Goal: Browse casually: Explore the website without a specific task or goal

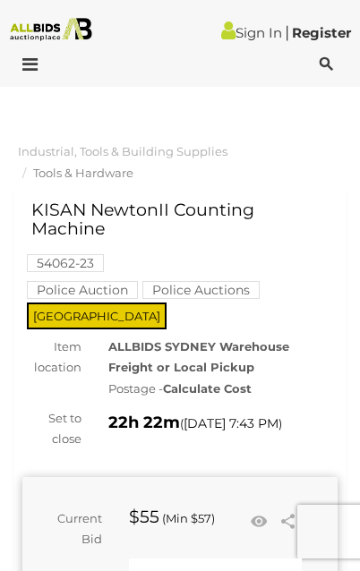
click at [53, 24] on img at bounding box center [51, 29] width 92 height 23
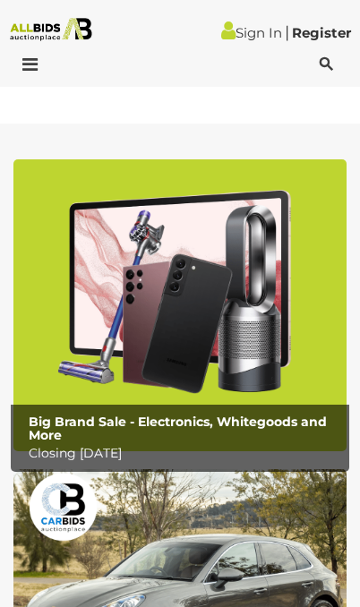
click at [160, 436] on h2 "Big Brand Sale - Electronics, Whitegoods and More" at bounding box center [185, 430] width 312 height 28
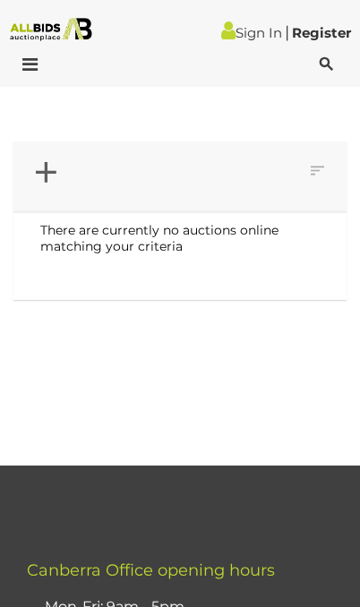
click at [56, 4] on div "Sign In |" at bounding box center [180, 25] width 360 height 51
click at [59, 24] on img at bounding box center [51, 29] width 92 height 23
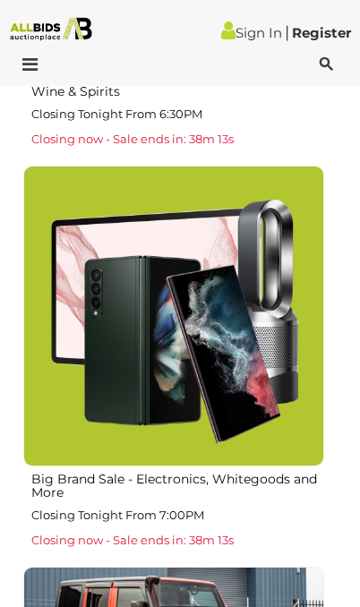
scroll to position [2073, 0]
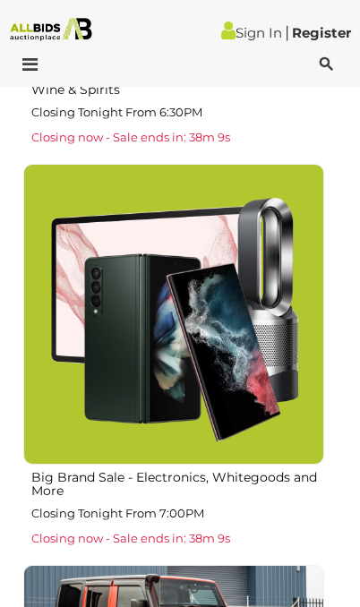
click at [236, 395] on img at bounding box center [173, 314] width 301 height 301
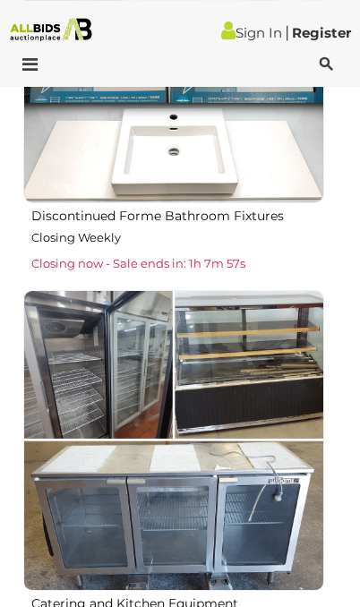
scroll to position [3511, 0]
click at [253, 497] on img at bounding box center [173, 440] width 301 height 301
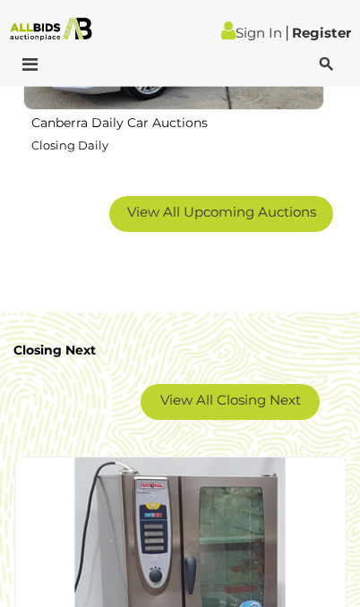
scroll to position [4379, 0]
click at [270, 407] on link "View All Closing Next" at bounding box center [230, 402] width 179 height 36
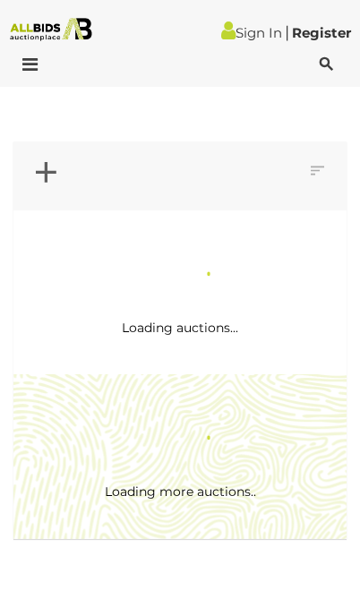
scroll to position [1, 0]
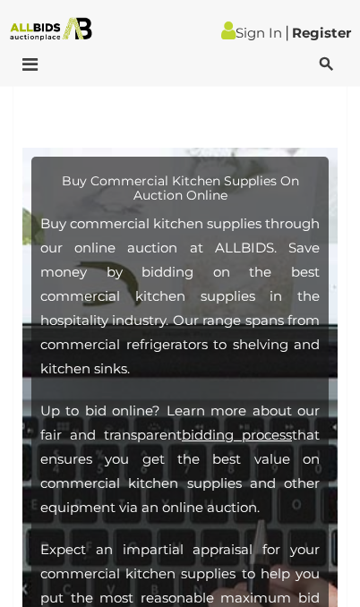
scroll to position [2753, 0]
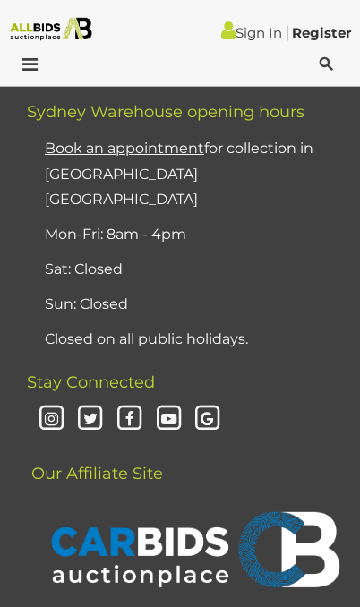
scroll to position [1672, 0]
